Goal: Task Accomplishment & Management: Use online tool/utility

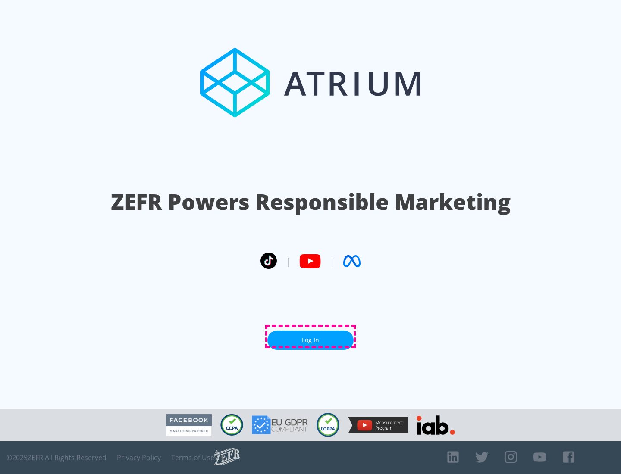
click at [310, 337] on link "Log In" at bounding box center [310, 340] width 86 height 19
